Goal: Task Accomplishment & Management: Manage account settings

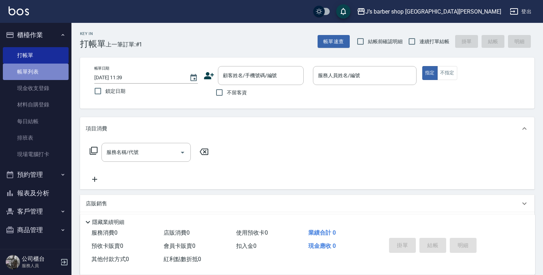
click at [41, 74] on link "帳單列表" at bounding box center [36, 72] width 66 height 16
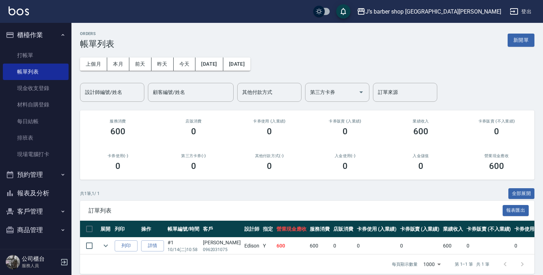
drag, startPoint x: 51, startPoint y: 174, endPoint x: 47, endPoint y: 185, distance: 12.0
click at [52, 174] on button "預約管理" at bounding box center [36, 174] width 66 height 19
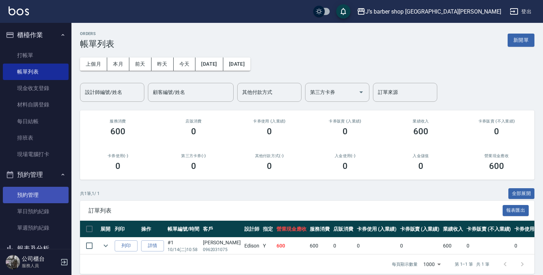
click at [43, 194] on link "預約管理" at bounding box center [36, 195] width 66 height 16
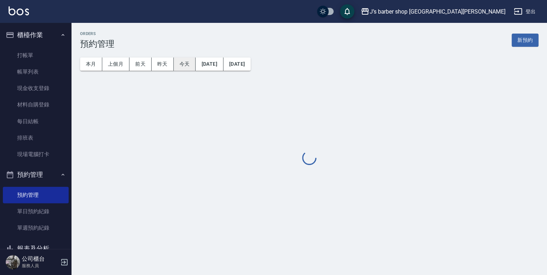
click at [188, 66] on button "今天" at bounding box center [185, 64] width 22 height 13
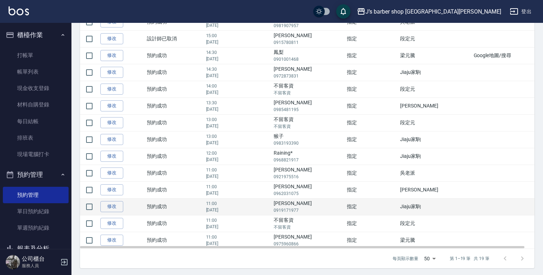
scroll to position [160, 0]
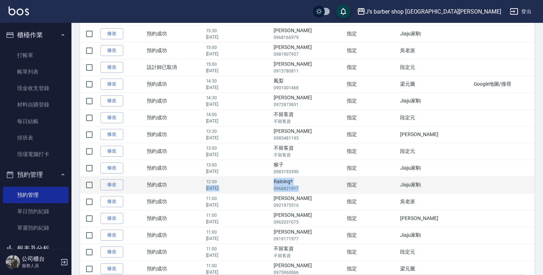
drag, startPoint x: 289, startPoint y: 182, endPoint x: 319, endPoint y: 190, distance: 31.4
click at [319, 190] on tr "修改  預約成功 12:00 [DATE] Raining* 0968821917 指定 Jiaju家駒" at bounding box center [312, 184] width 464 height 17
drag, startPoint x: 319, startPoint y: 190, endPoint x: 311, endPoint y: 186, distance: 9.1
click at [311, 186] on p "0968821917" at bounding box center [309, 188] width 70 height 6
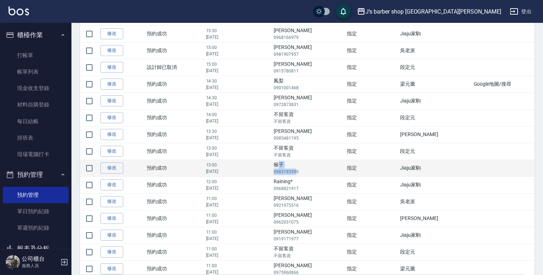
drag, startPoint x: 297, startPoint y: 161, endPoint x: 314, endPoint y: 171, distance: 19.9
click at [314, 171] on td "猴子 0983193390" at bounding box center [308, 168] width 73 height 17
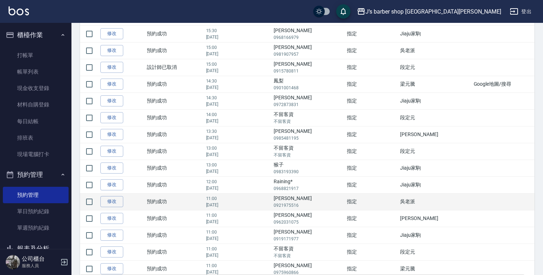
drag, startPoint x: 314, startPoint y: 171, endPoint x: 294, endPoint y: 193, distance: 29.6
click at [294, 193] on td "[PERSON_NAME]0921975516" at bounding box center [308, 201] width 73 height 17
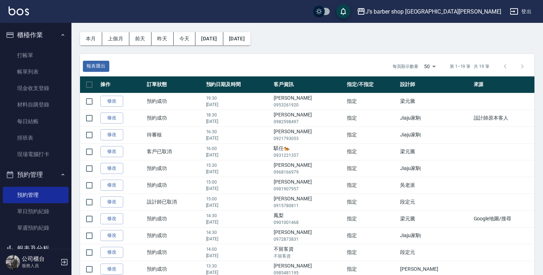
scroll to position [0, 0]
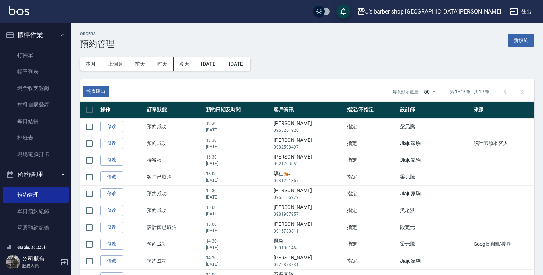
click at [33, 46] on ul "打帳單 帳單列表 現金收支登錄 材料自購登錄 每日結帳 排班表 現場電腦打卡" at bounding box center [36, 104] width 66 height 121
click at [31, 57] on link "打帳單" at bounding box center [36, 55] width 66 height 16
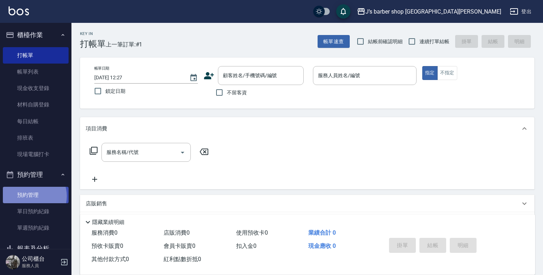
click at [31, 196] on link "預約管理" at bounding box center [36, 195] width 66 height 16
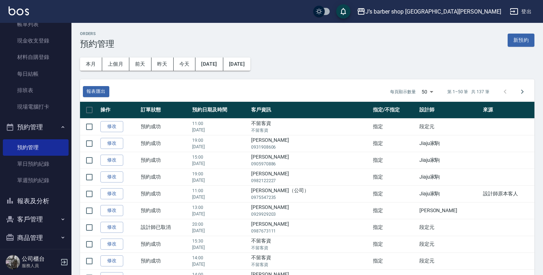
scroll to position [54, 0]
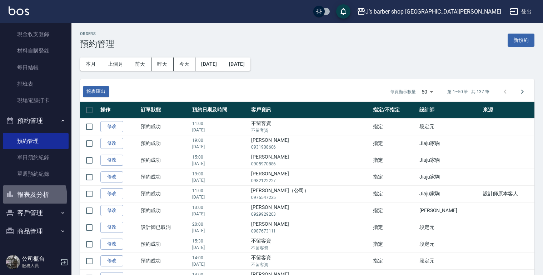
click at [29, 196] on button "報表及分析" at bounding box center [36, 194] width 66 height 19
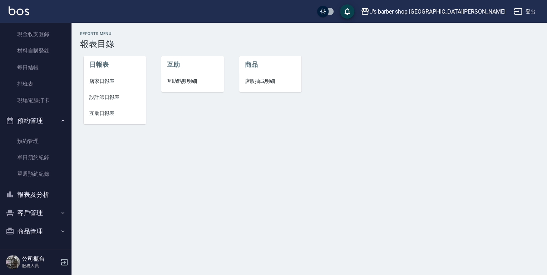
click at [107, 94] on span "設計師日報表" at bounding box center [114, 98] width 51 height 8
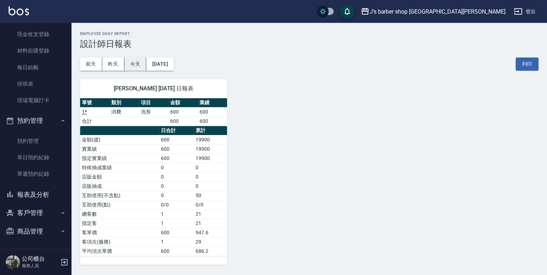
click at [130, 60] on button "今天" at bounding box center [135, 64] width 22 height 13
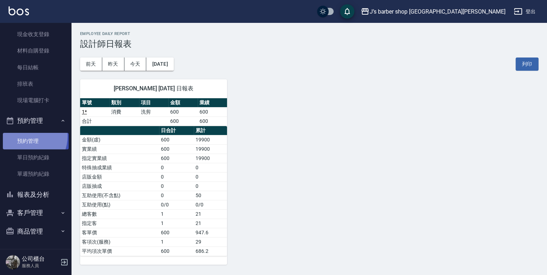
drag, startPoint x: 24, startPoint y: 136, endPoint x: 29, endPoint y: 135, distance: 4.9
click at [24, 136] on link "預約管理" at bounding box center [36, 141] width 66 height 16
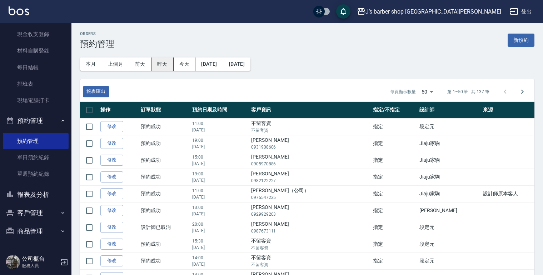
click at [173, 67] on button "昨天" at bounding box center [162, 64] width 22 height 13
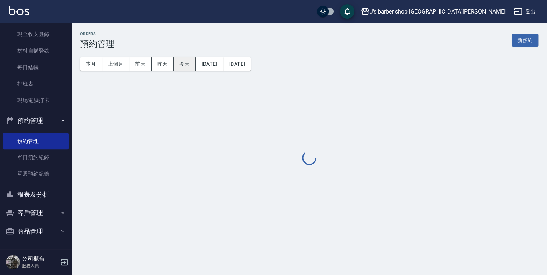
click at [182, 65] on button "今天" at bounding box center [185, 64] width 22 height 13
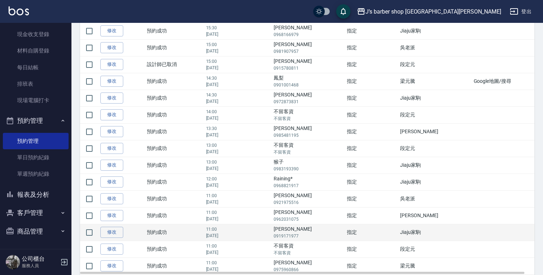
scroll to position [131, 0]
